Goal: Information Seeking & Learning: Check status

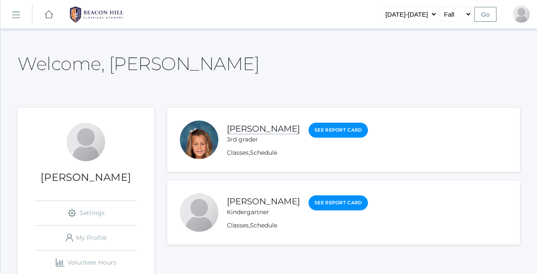
click at [243, 130] on link "[PERSON_NAME]" at bounding box center [263, 128] width 73 height 11
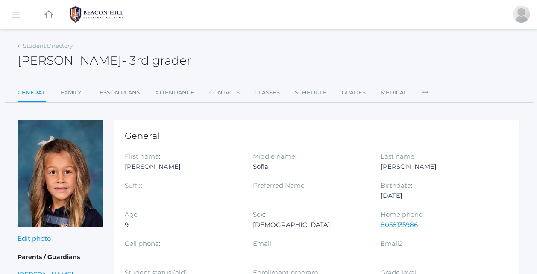
click at [275, 11] on div "icons/ui/navigation/hamburger Created with Sketch. icons/ui/navigation/home Cre…" at bounding box center [268, 14] width 536 height 29
click at [106, 89] on link "Lesson Plans" at bounding box center [118, 92] width 44 height 17
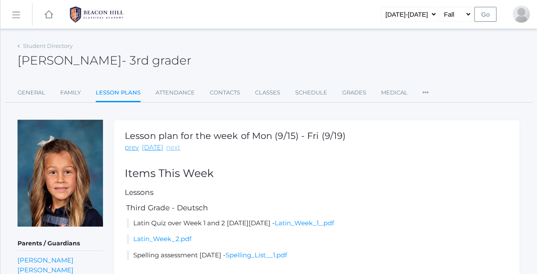
click at [170, 144] on link "next" at bounding box center [173, 148] width 14 height 10
